Goal: Information Seeking & Learning: Learn about a topic

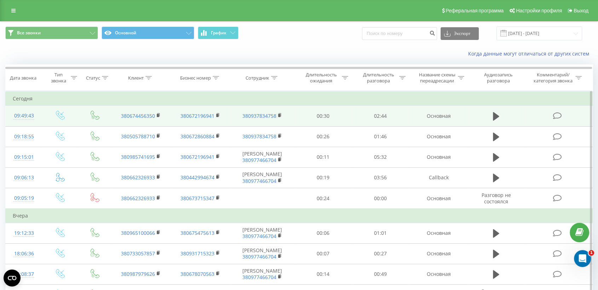
click at [530, 119] on td at bounding box center [558, 116] width 69 height 21
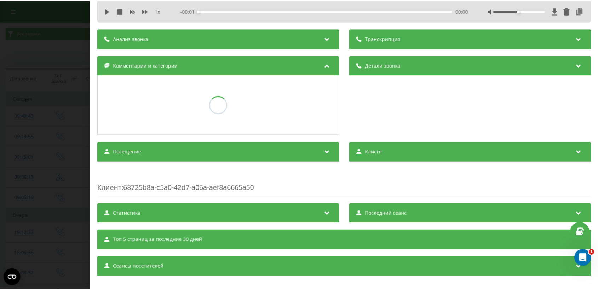
scroll to position [40, 0]
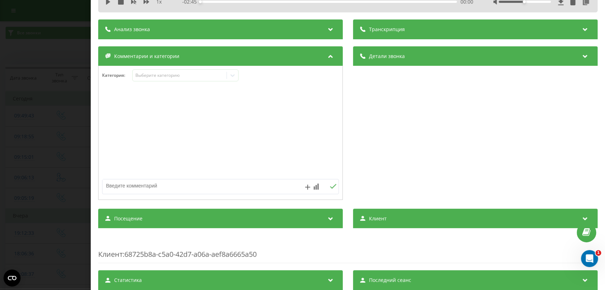
click at [280, 217] on div "Посещение" at bounding box center [220, 219] width 244 height 20
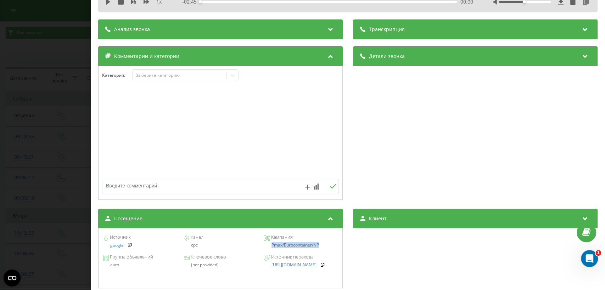
drag, startPoint x: 268, startPoint y: 244, endPoint x: 323, endPoint y: 246, distance: 54.6
click at [323, 246] on div "Pmax/Eurocontainer/NP" at bounding box center [300, 245] width 73 height 5
copy div "Pmax/Eurocontainer/NP"
click at [74, 130] on div "Звонок : ua6_-1755845382.2136751 1 x - 02:45 00:00 00:00 Транскрипция Для анали…" at bounding box center [302, 145] width 605 height 290
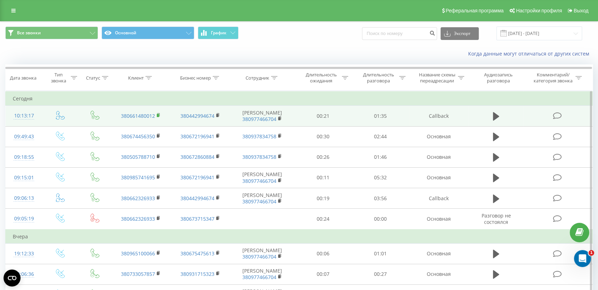
click at [159, 116] on icon at bounding box center [158, 114] width 2 height 3
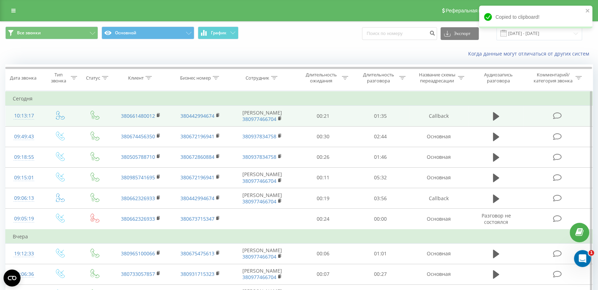
click at [536, 118] on td at bounding box center [558, 116] width 69 height 21
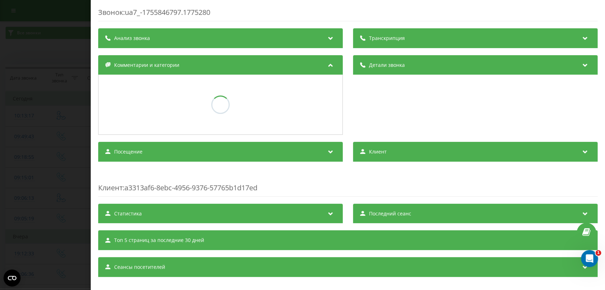
click at [291, 159] on div "Посещение" at bounding box center [220, 152] width 244 height 20
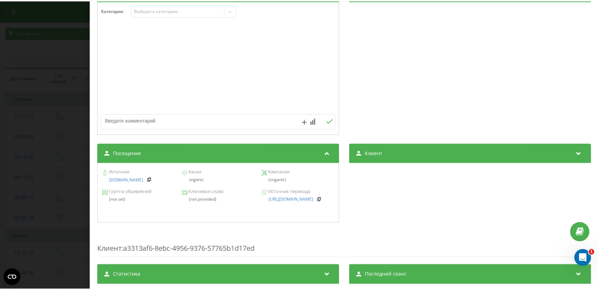
scroll to position [136, 0]
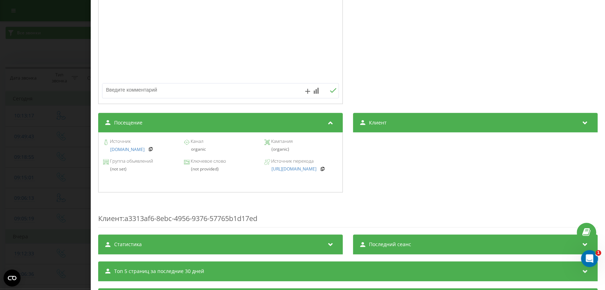
click at [51, 134] on div "Звонок : ua7_-1755846797.1775280 1 x - 01:48 00:00 00:00 Транскрипция Для анали…" at bounding box center [302, 145] width 605 height 290
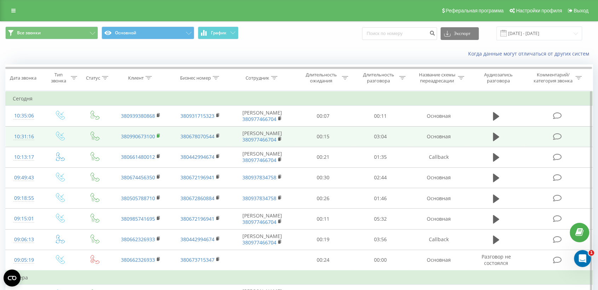
click at [158, 135] on rect at bounding box center [158, 136] width 2 height 3
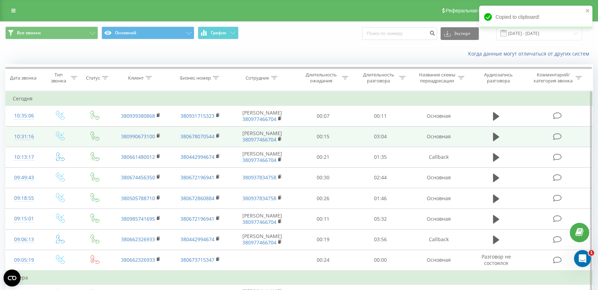
click at [524, 139] on td at bounding box center [558, 136] width 69 height 21
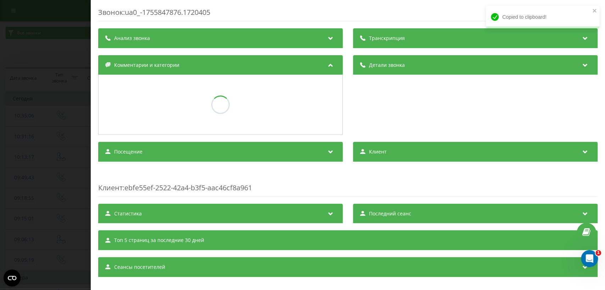
click at [334, 152] on div "Посещение" at bounding box center [220, 152] width 244 height 20
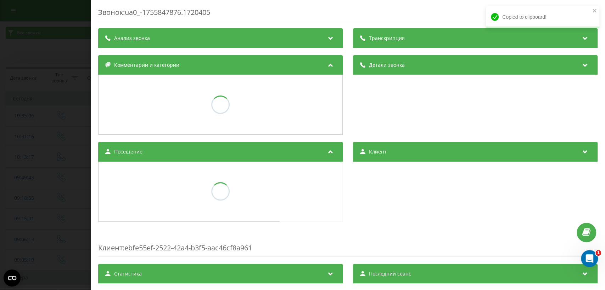
scroll to position [122, 0]
